Goal: Task Accomplishment & Management: Use online tool/utility

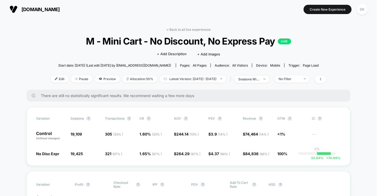
scroll to position [37, 0]
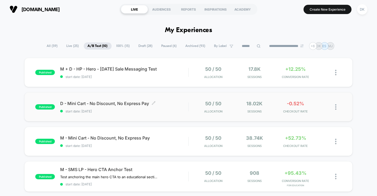
click at [71, 105] on span "D - Mini Cart - No Discount, No Express Pay Click to edit experience details" at bounding box center [124, 103] width 128 height 5
click at [102, 131] on div "published M - Mini Cart - No Discount, No Express Pay start date: [DATE] 50 / 5…" at bounding box center [188, 141] width 328 height 29
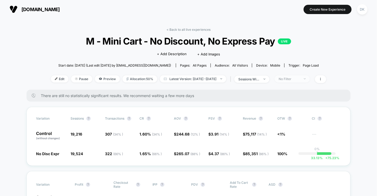
click at [293, 79] on div "No Filter" at bounding box center [288, 79] width 21 height 4
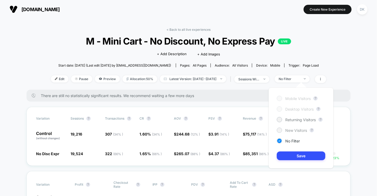
click at [291, 129] on span "New Visitors" at bounding box center [296, 130] width 22 height 5
click at [293, 155] on button "Save" at bounding box center [300, 155] width 48 height 9
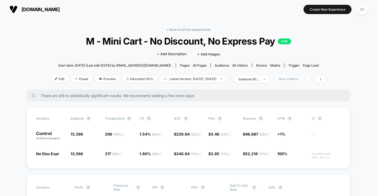
click at [293, 80] on div "New Visitors" at bounding box center [288, 79] width 21 height 4
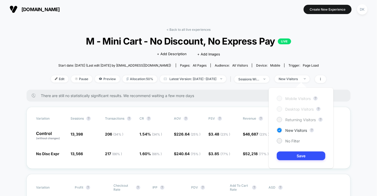
click at [296, 119] on span "Returning Visitors" at bounding box center [300, 119] width 30 height 5
click at [295, 156] on button "Save" at bounding box center [300, 155] width 48 height 9
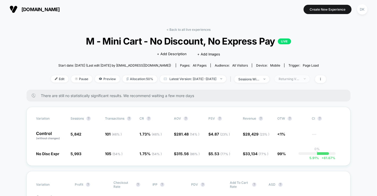
click at [300, 79] on div "Returning Visitors" at bounding box center [288, 79] width 21 height 4
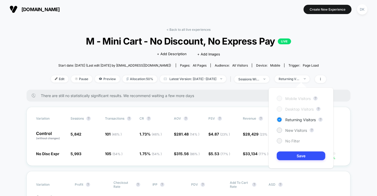
click at [285, 140] on span "No Filter" at bounding box center [292, 141] width 15 height 5
click at [290, 155] on button "Save" at bounding box center [300, 155] width 48 height 9
